Goal: Transaction & Acquisition: Purchase product/service

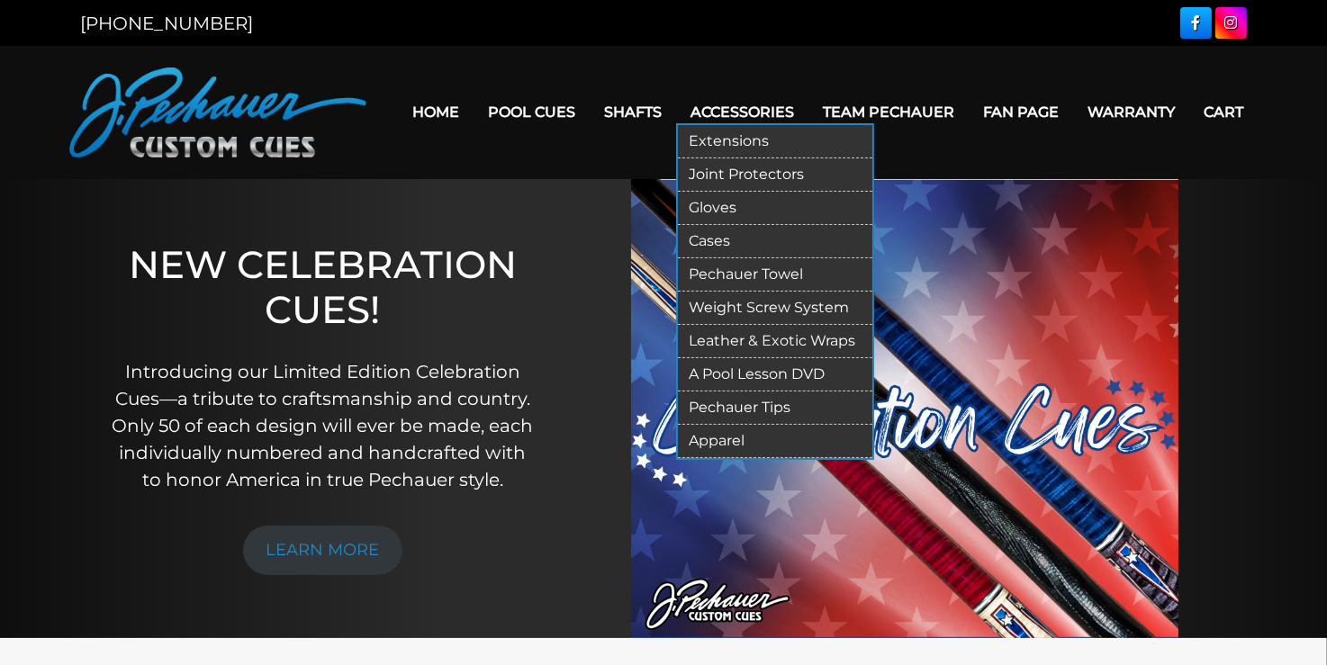
click at [742, 106] on link "Accessories" at bounding box center [742, 112] width 132 height 46
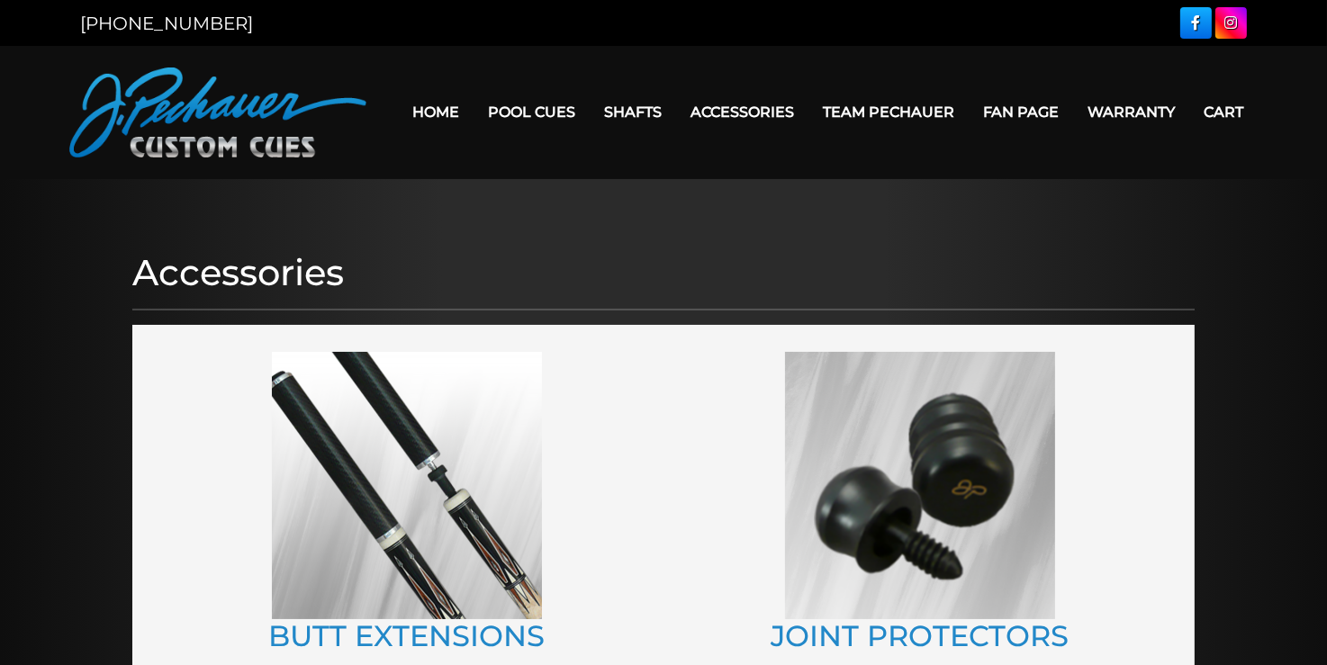
click at [442, 111] on link "Home" at bounding box center [436, 112] width 76 height 46
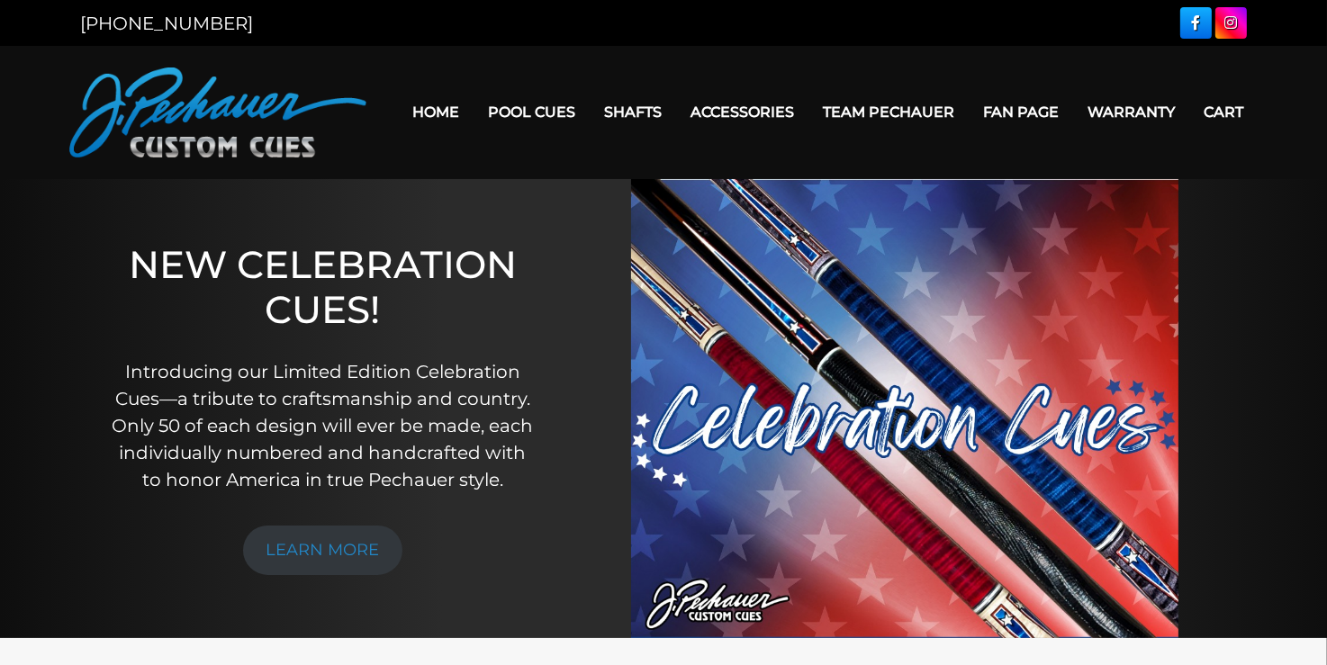
click at [743, 105] on link "Accessories" at bounding box center [742, 112] width 132 height 46
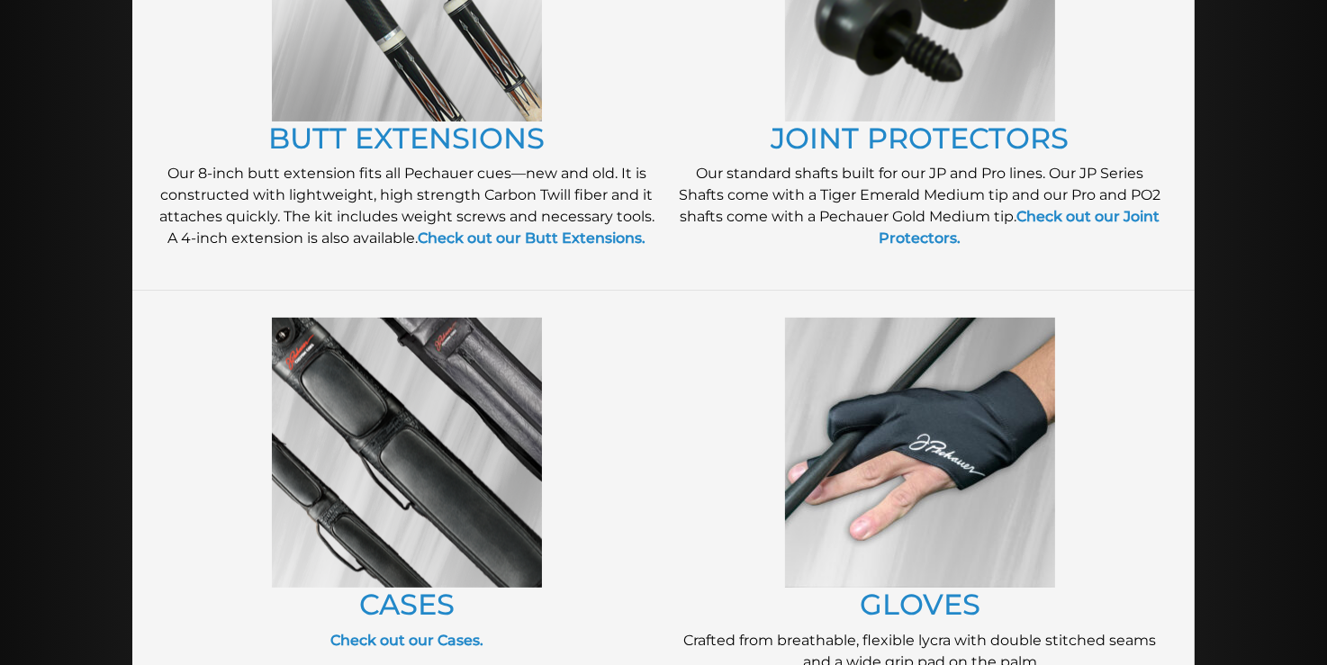
scroll to position [500, 0]
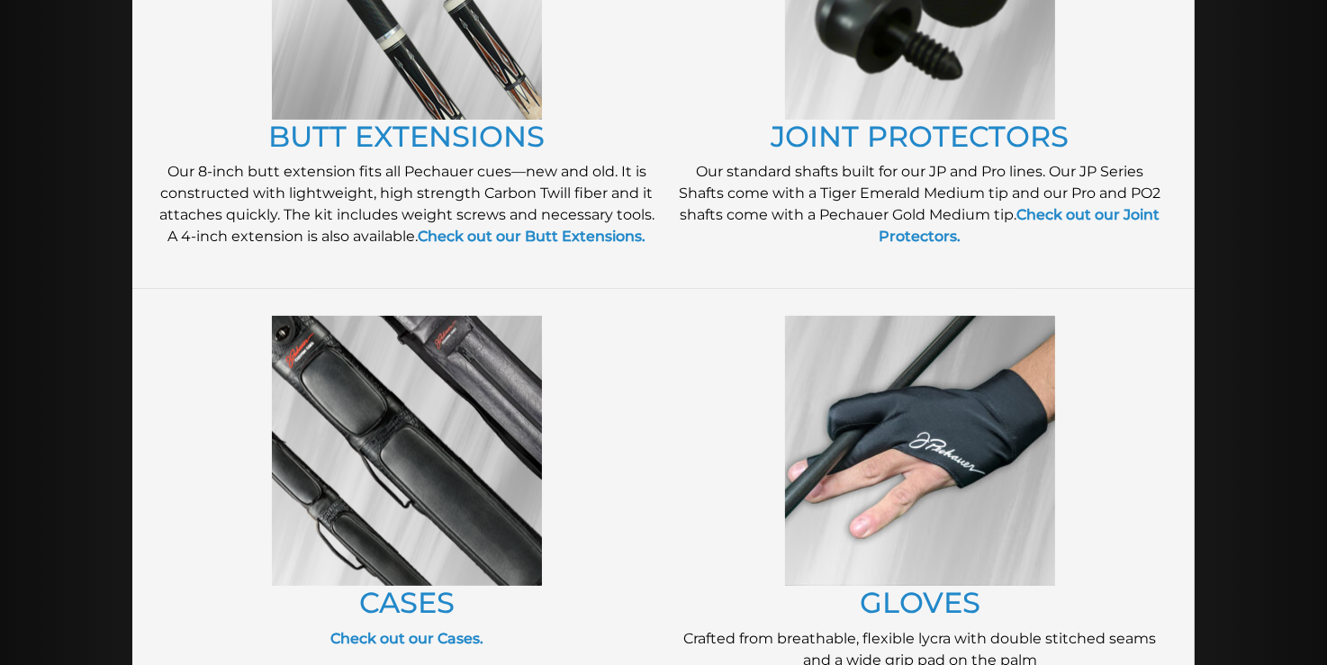
click at [428, 466] on img at bounding box center [407, 451] width 270 height 270
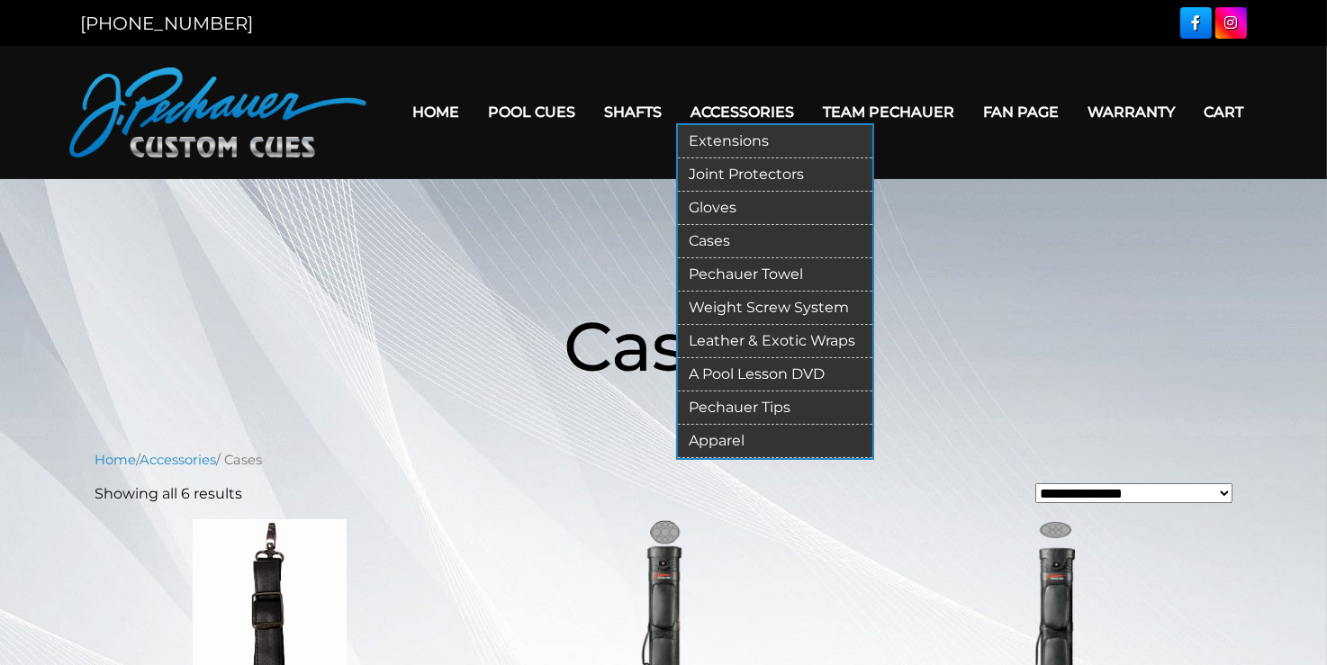
click at [746, 103] on link "Accessories" at bounding box center [742, 112] width 132 height 46
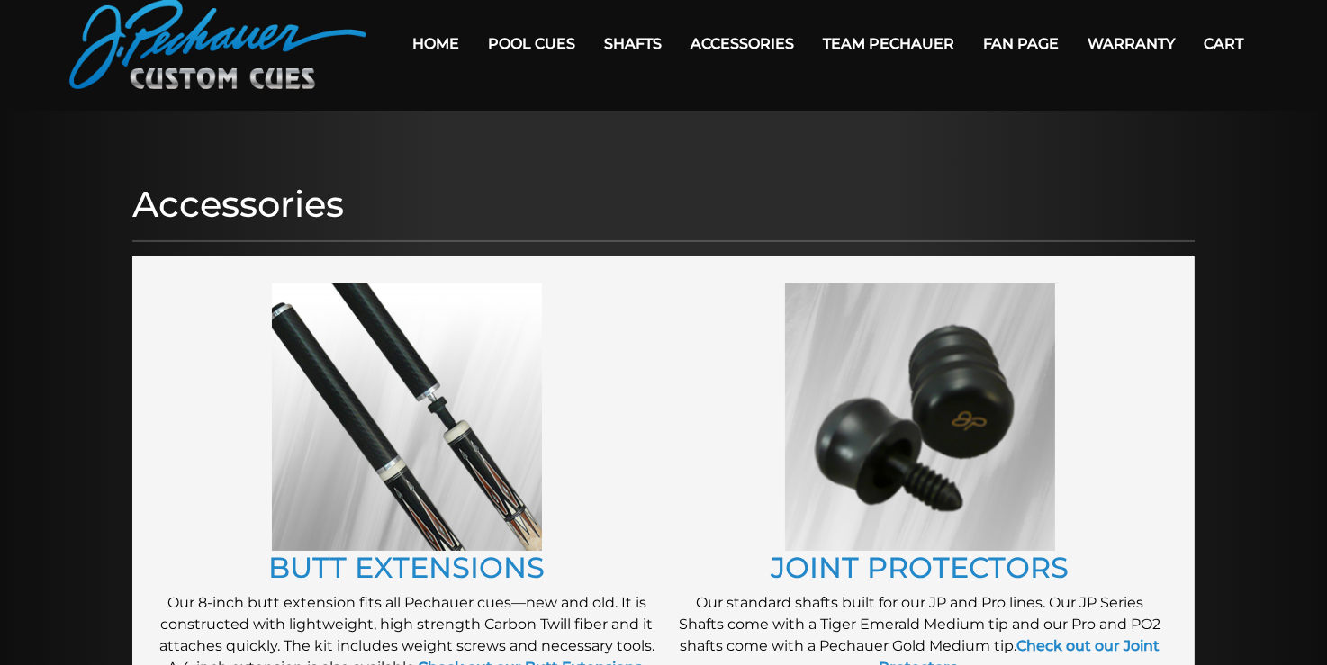
scroll to position [70, 0]
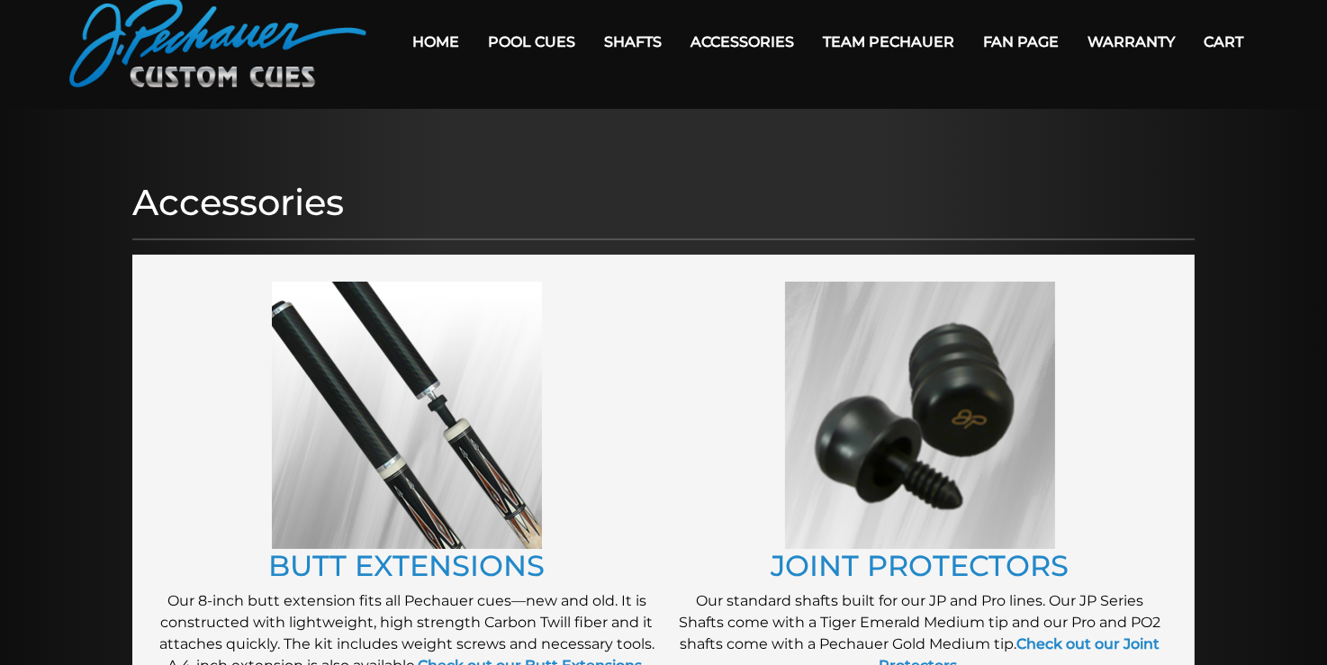
click at [379, 437] on img at bounding box center [407, 415] width 270 height 267
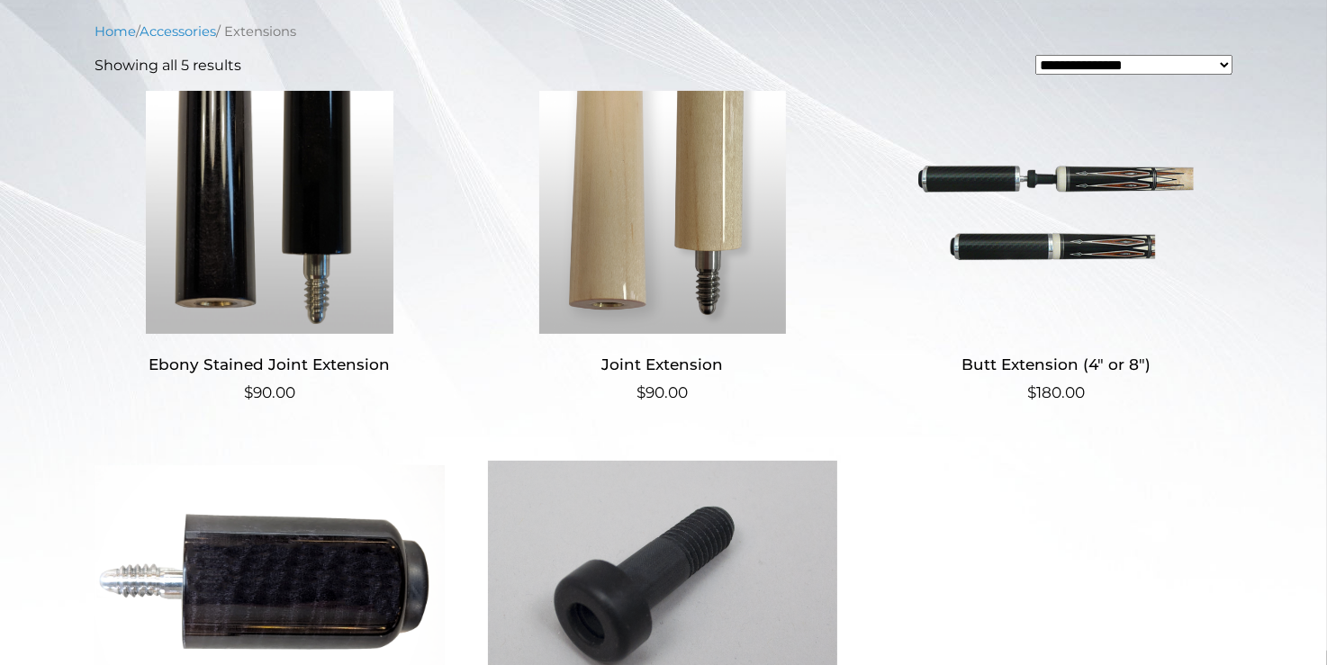
scroll to position [428, 0]
click at [1060, 203] on img at bounding box center [1055, 213] width 350 height 243
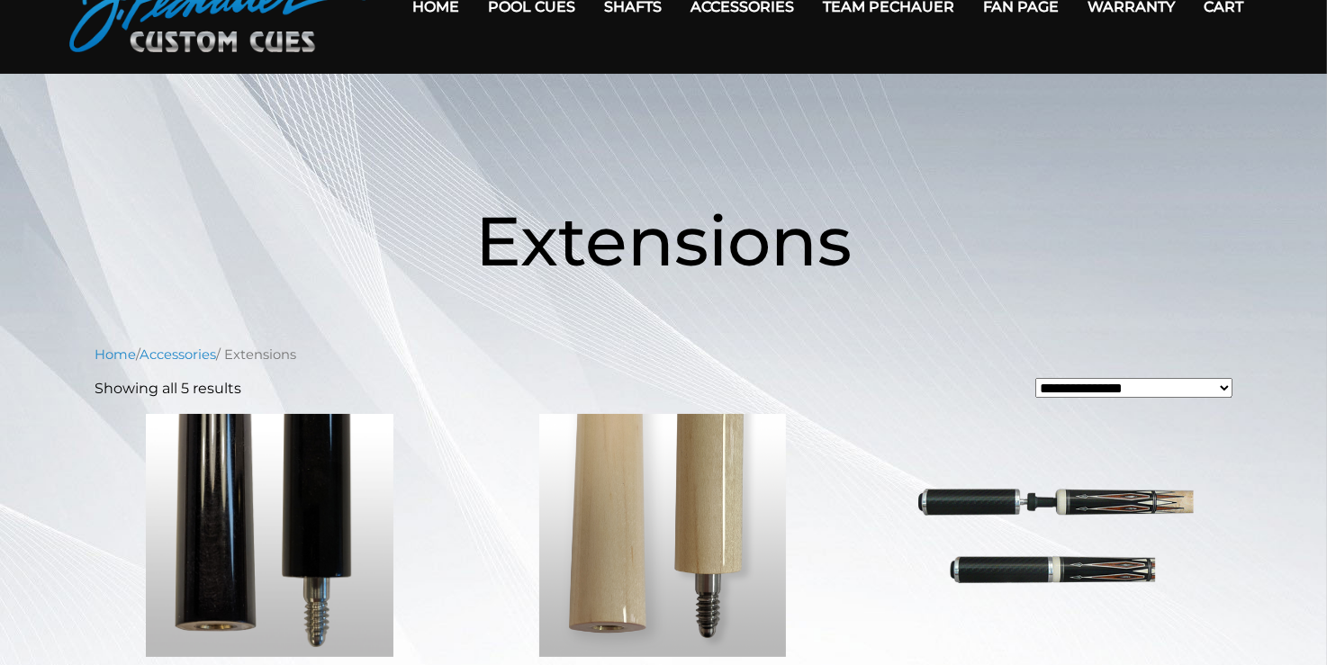
scroll to position [0, 0]
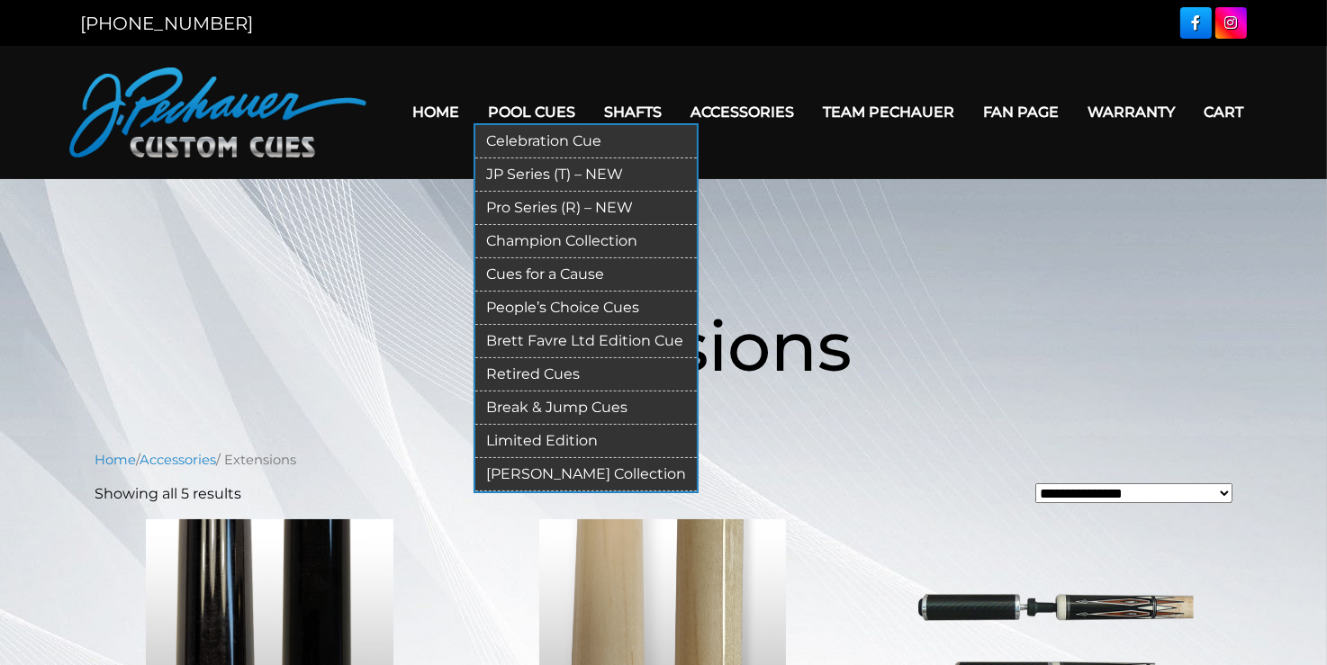
click at [519, 104] on link "Pool Cues" at bounding box center [531, 112] width 116 height 46
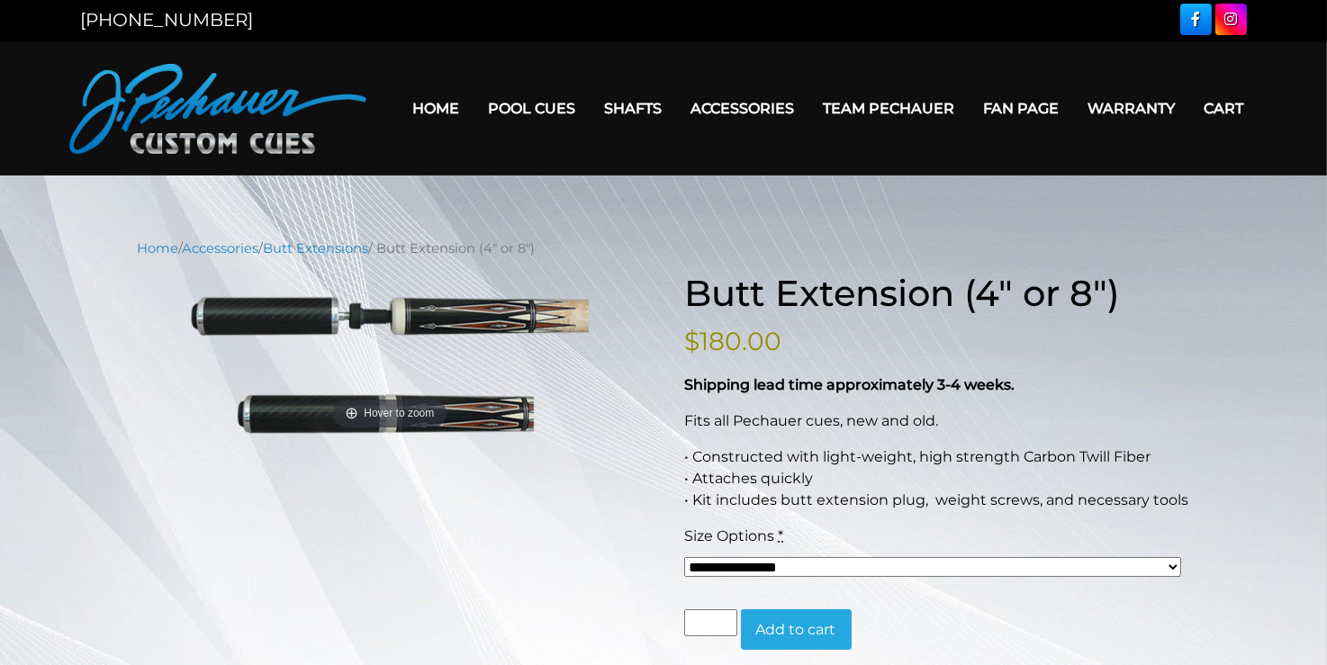
scroll to position [2, 0]
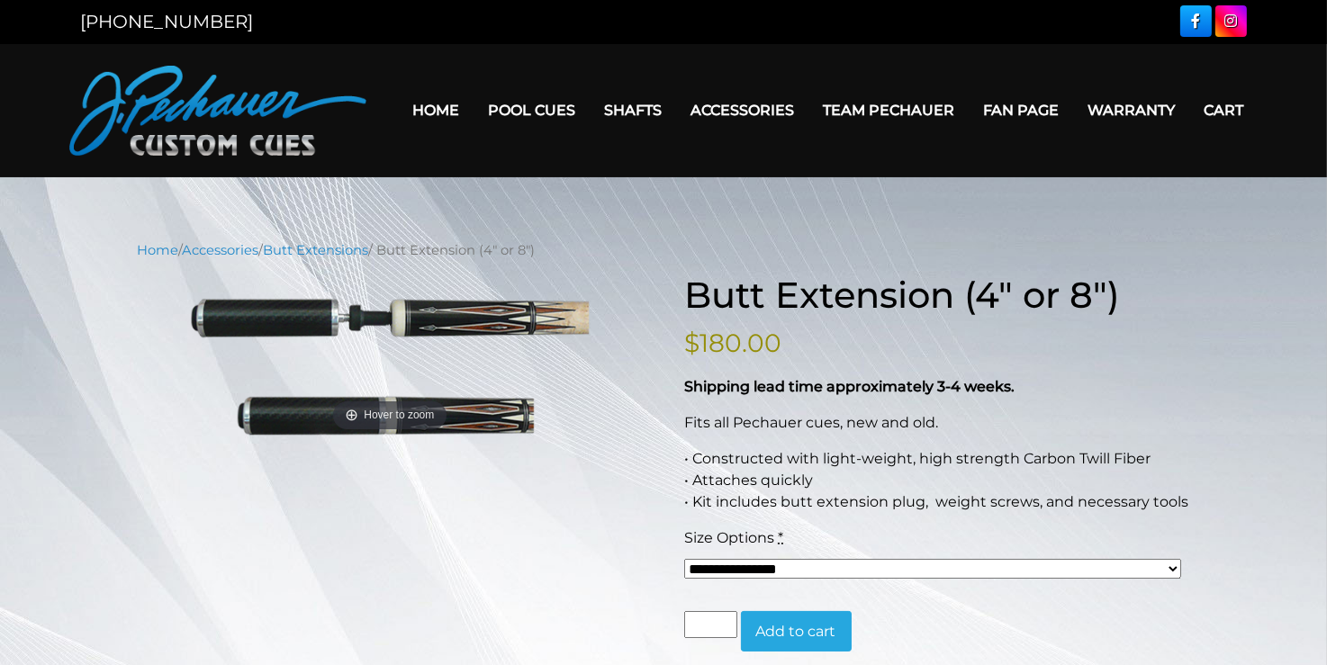
click at [1175, 568] on select "**********" at bounding box center [932, 569] width 497 height 21
click at [1287, 521] on div "**********" at bounding box center [663, 650] width 1327 height 821
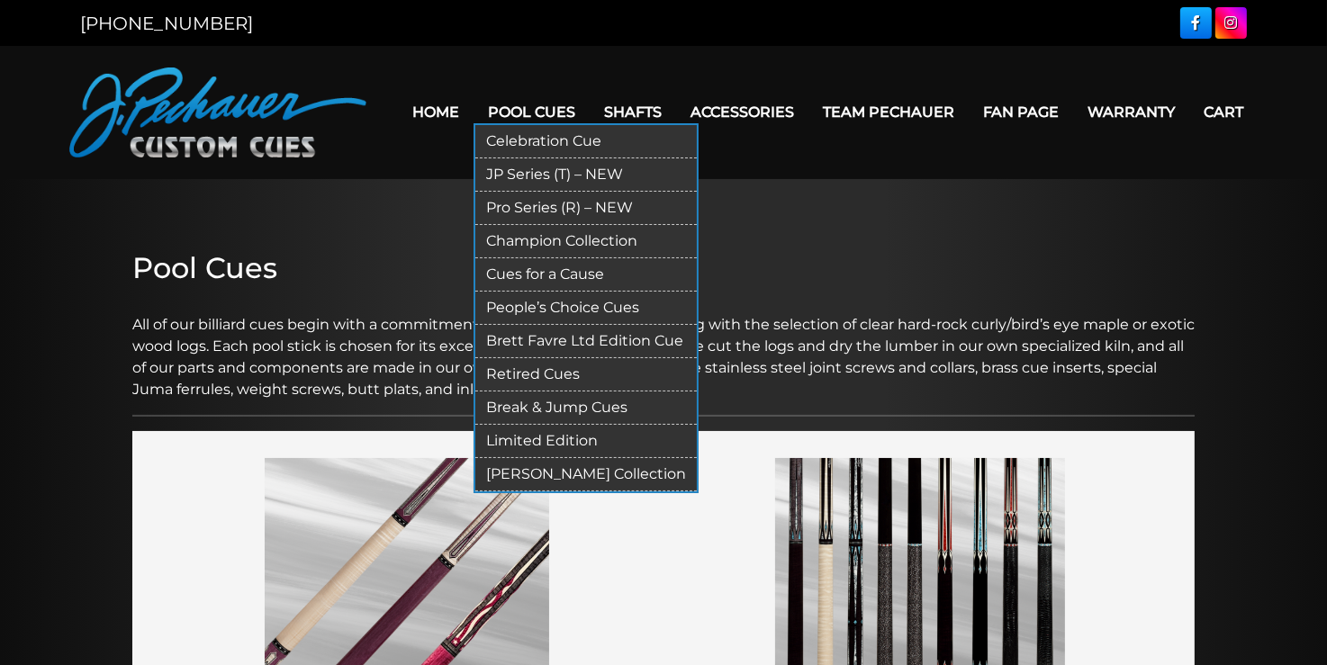
click at [558, 122] on link "Pool Cues" at bounding box center [531, 112] width 116 height 46
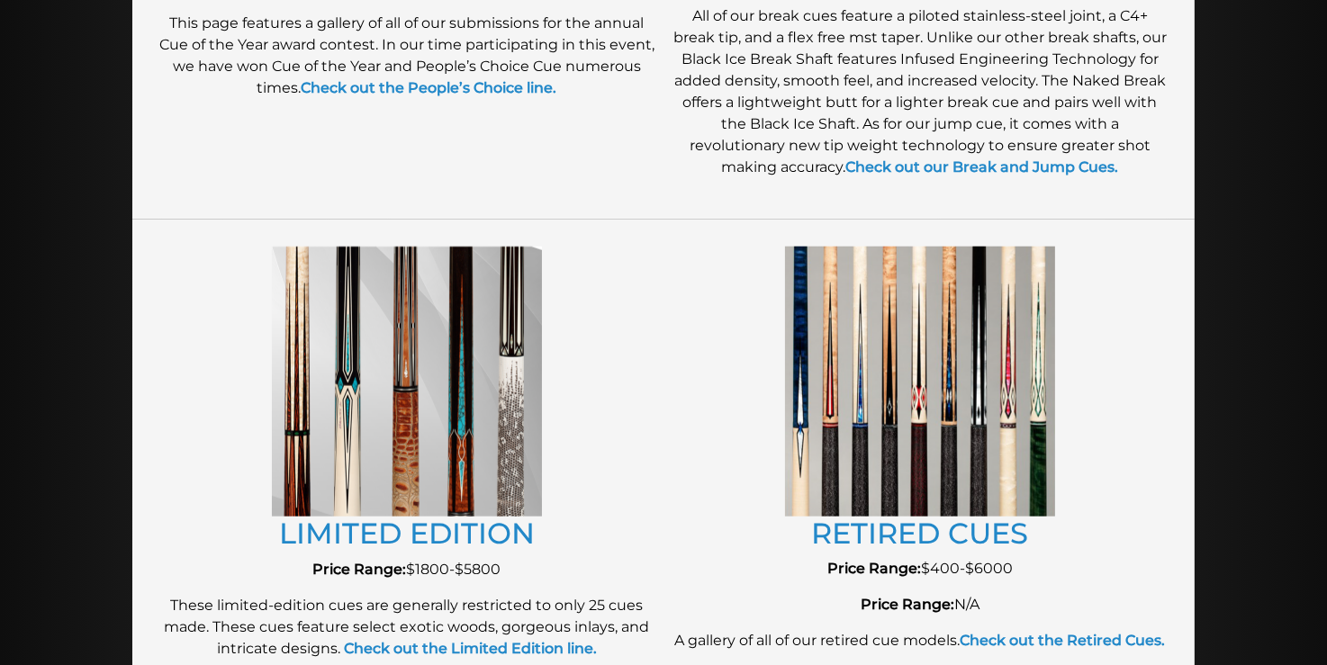
scroll to position [1809, 0]
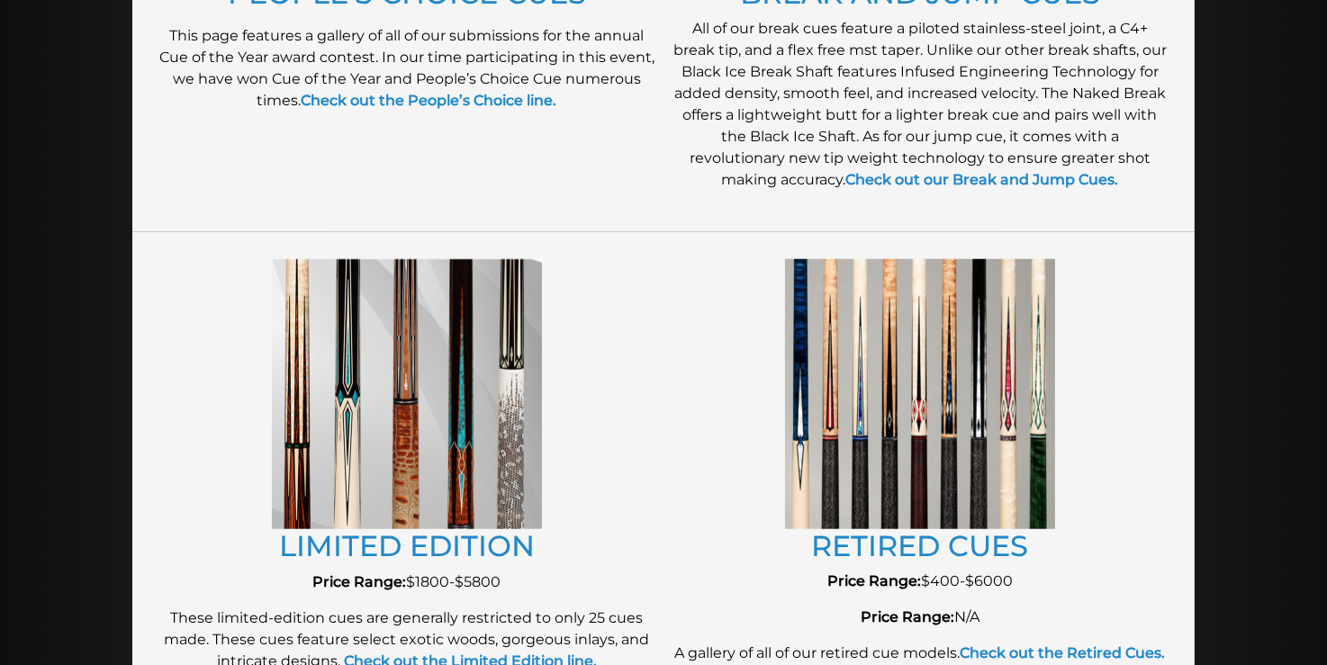
click at [400, 416] on img at bounding box center [407, 394] width 270 height 270
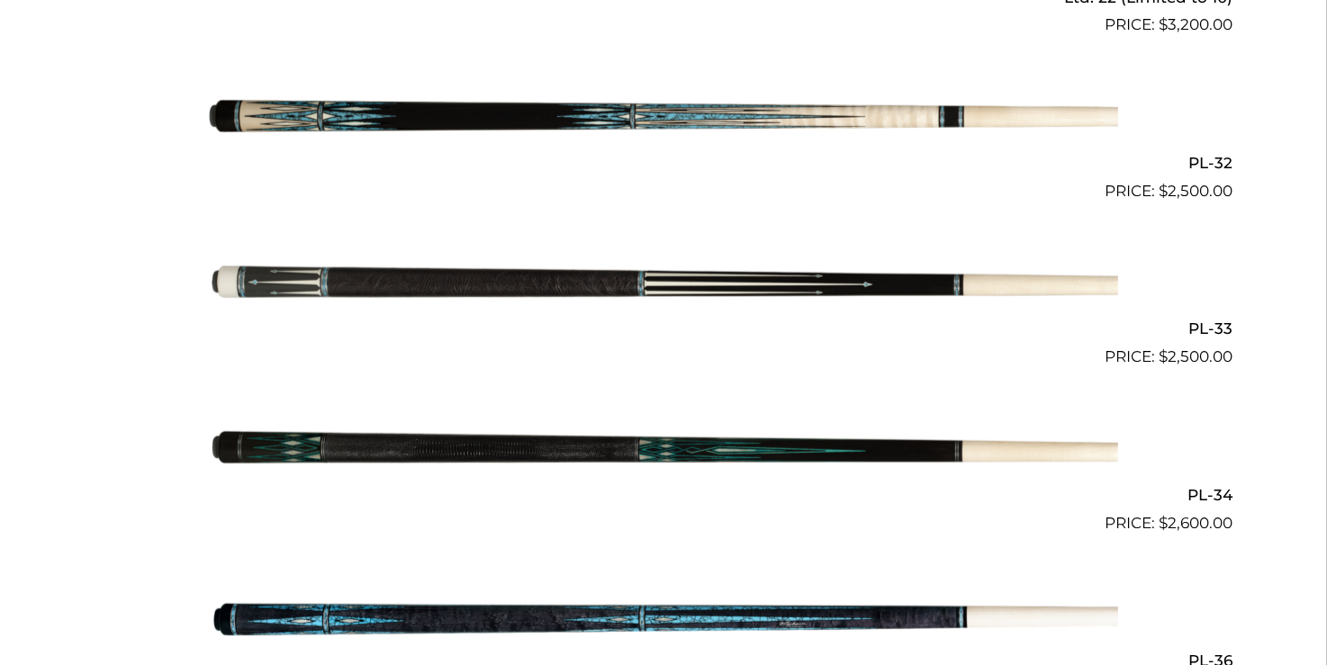
scroll to position [1240, 0]
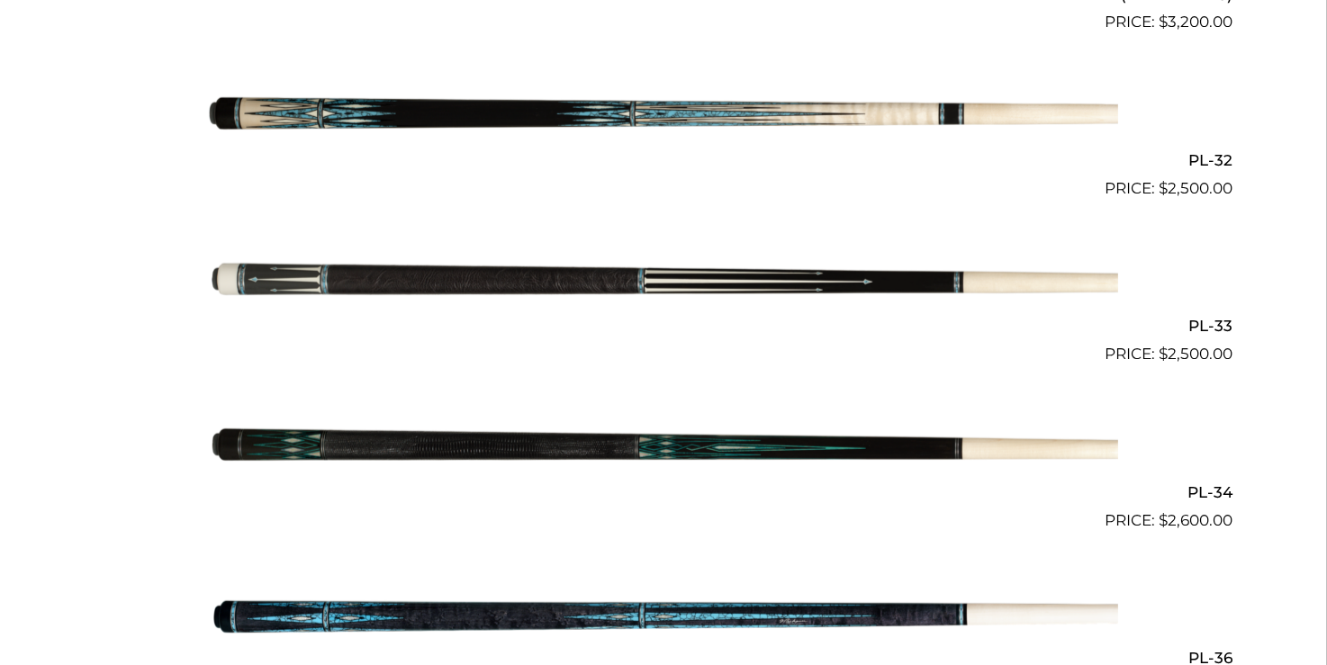
click at [262, 286] on img at bounding box center [663, 283] width 909 height 151
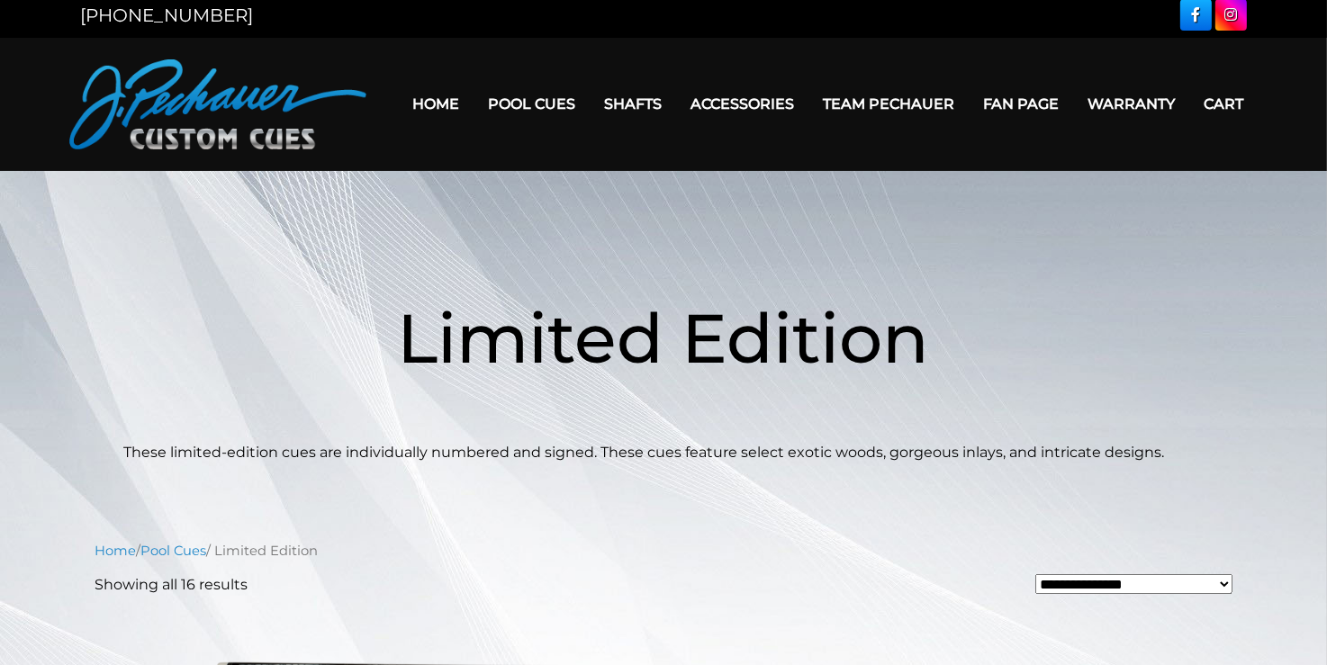
scroll to position [0, 0]
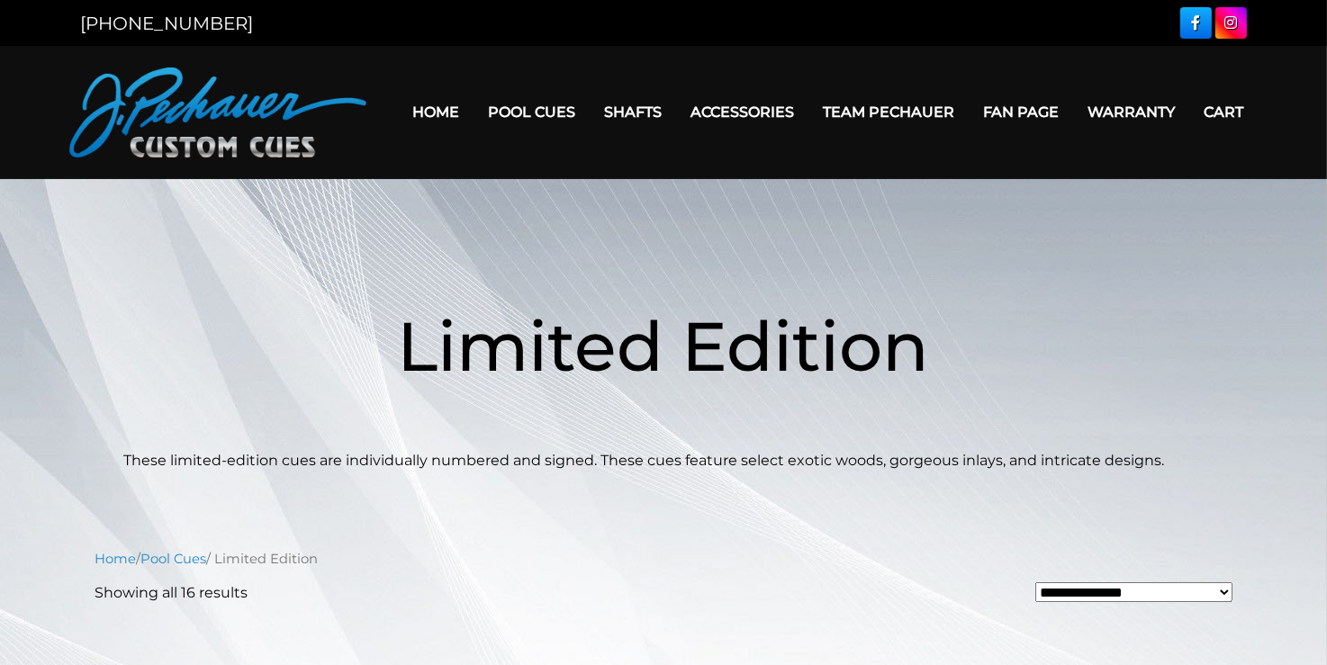
click at [640, 108] on link "Shafts" at bounding box center [633, 112] width 86 height 46
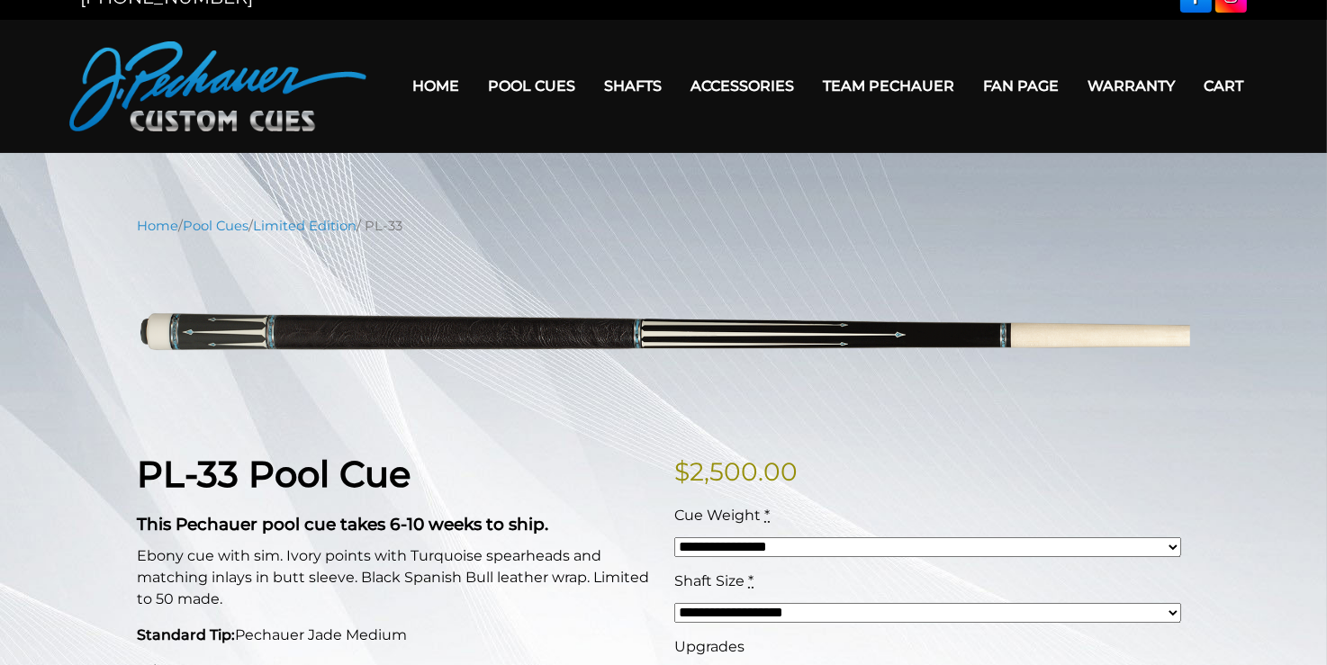
scroll to position [23, 0]
